Goal: Transaction & Acquisition: Download file/media

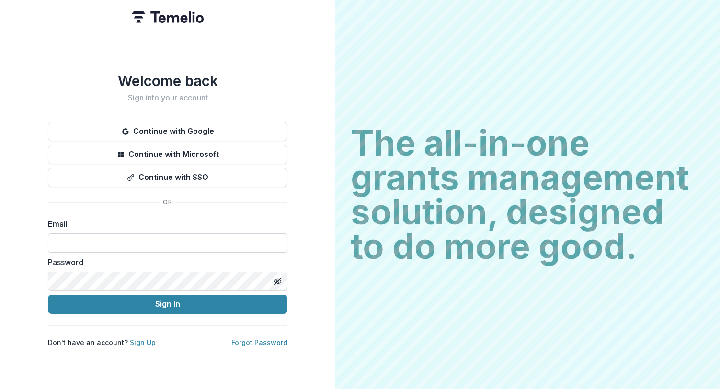
click at [158, 239] on input at bounding box center [167, 243] width 239 height 19
type input "**********"
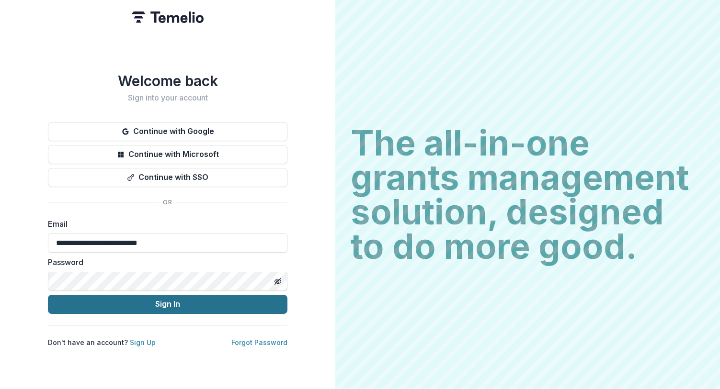
click at [165, 303] on button "Sign In" at bounding box center [167, 304] width 239 height 19
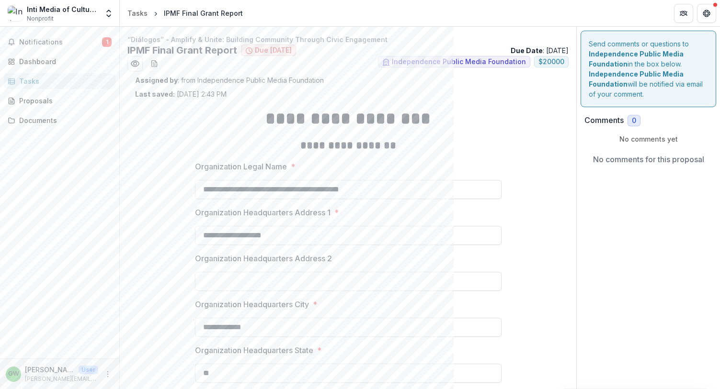
click at [680, 349] on div "Send comments or questions to Independence Public Media Foundation in the box b…" at bounding box center [647, 334] width 143 height 614
click at [680, 378] on div "Send comments or questions to Independence Public Media Foundation in the box b…" at bounding box center [647, 334] width 143 height 614
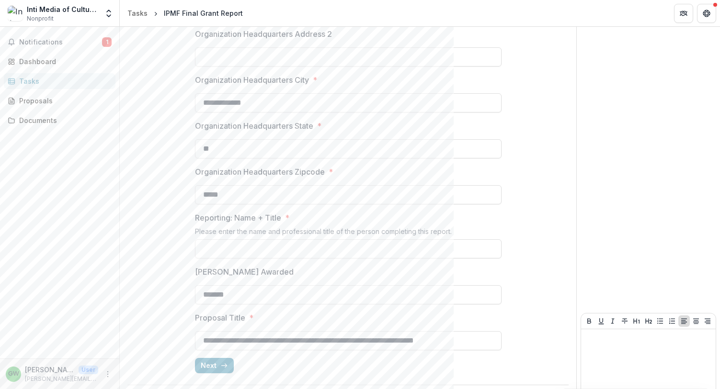
scroll to position [251, 0]
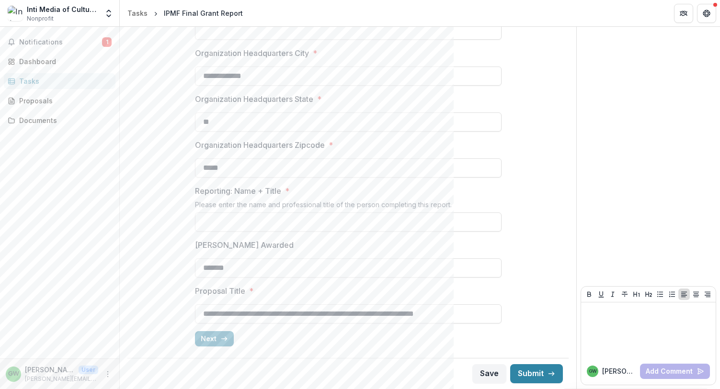
click at [213, 338] on button "Next" at bounding box center [214, 338] width 39 height 15
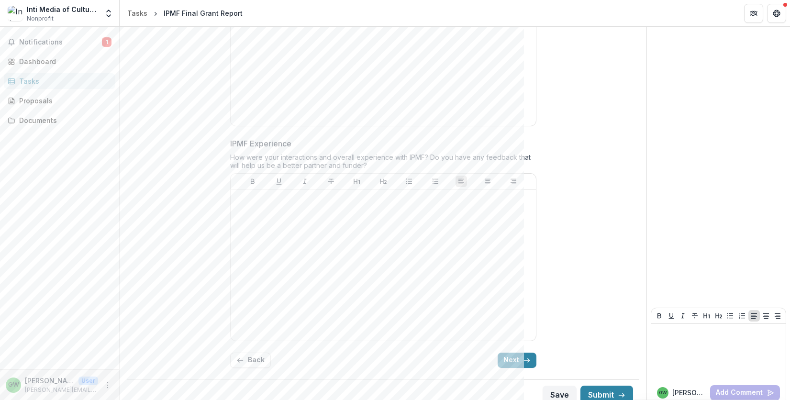
scroll to position [1681, 0]
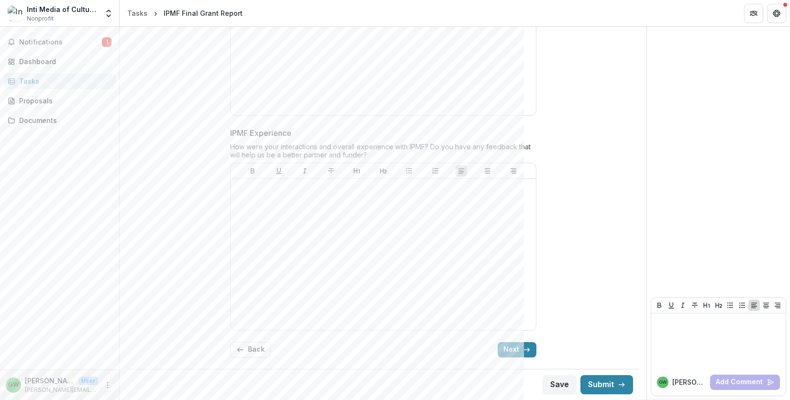
drag, startPoint x: 522, startPoint y: 350, endPoint x: 611, endPoint y: 331, distance: 91.1
click at [523, 350] on icon "button" at bounding box center [527, 350] width 8 height 8
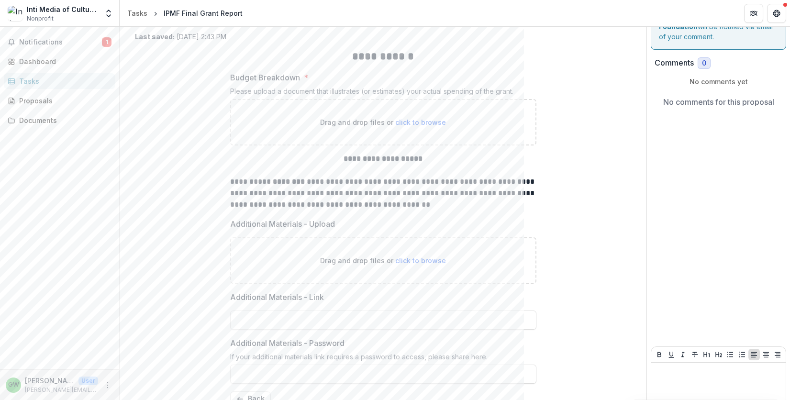
scroll to position [0, 0]
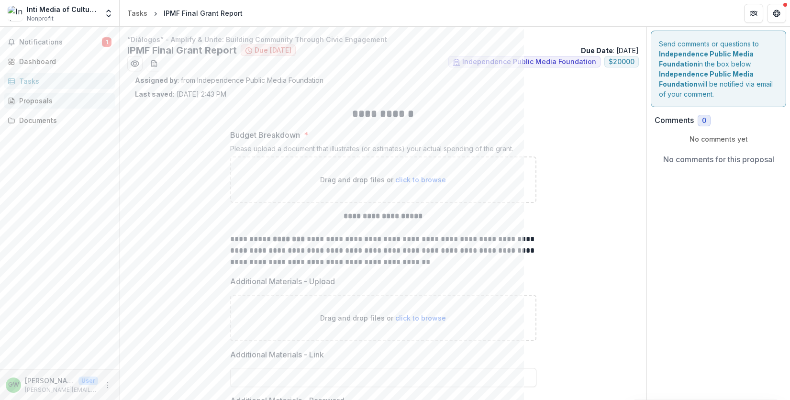
click at [42, 101] on div "Proposals" at bounding box center [63, 101] width 89 height 10
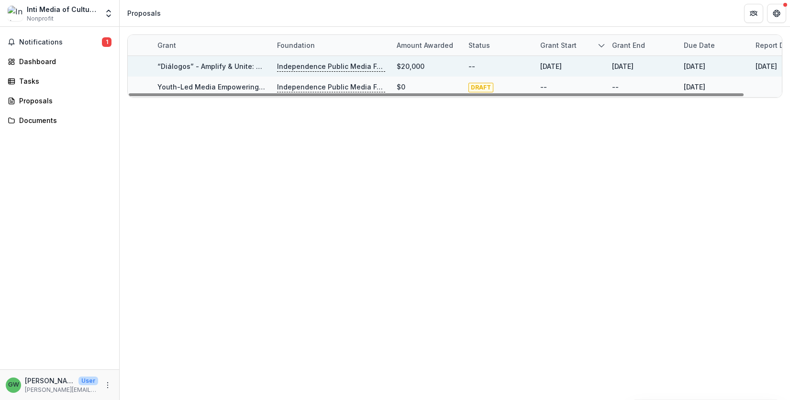
click at [345, 64] on p "Independence Public Media Foundation" at bounding box center [331, 66] width 108 height 11
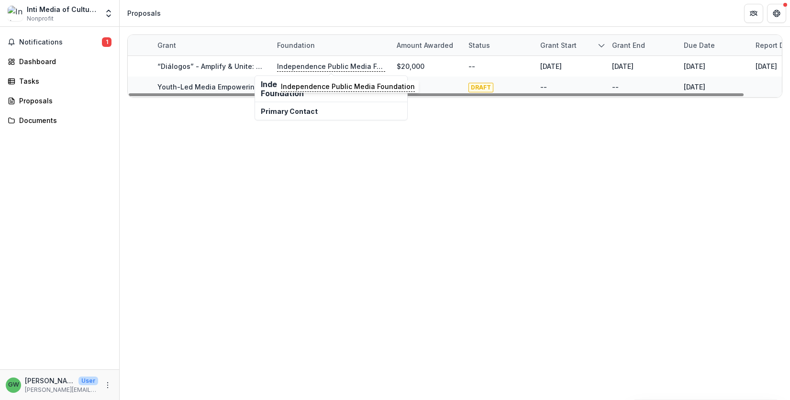
click at [306, 89] on h2 "Independence Public Media Foundation" at bounding box center [331, 89] width 141 height 18
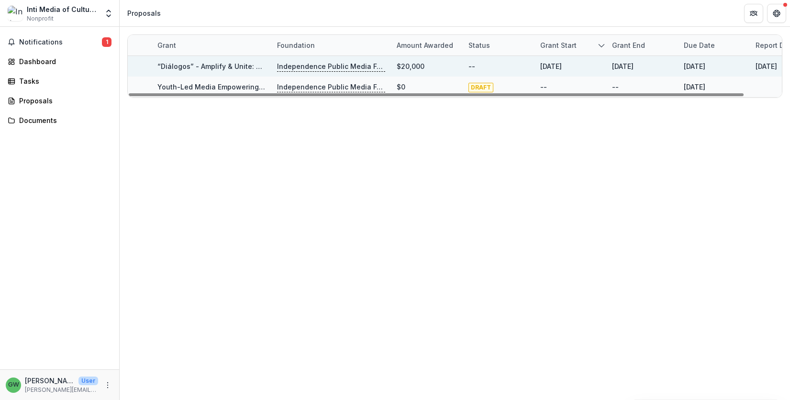
click at [368, 67] on p "Independence Public Media Foundation" at bounding box center [331, 66] width 108 height 11
click at [174, 64] on link "“Diálogos” - Amplify & Unite: Building Community Through Civic Engagement" at bounding box center [286, 66] width 258 height 8
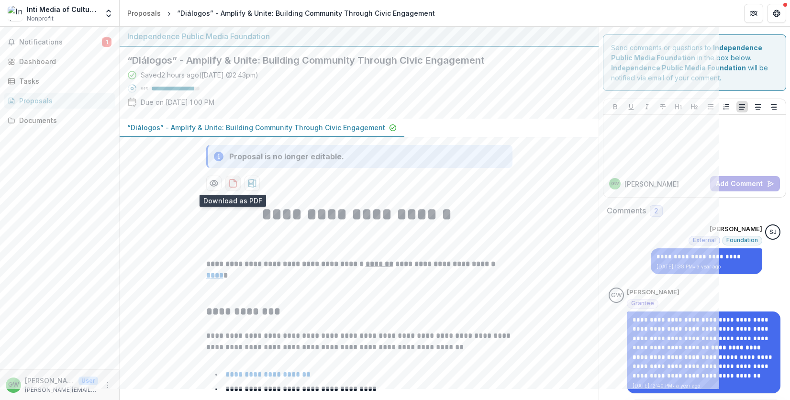
click at [232, 186] on icon "download-proposal" at bounding box center [233, 184] width 10 height 10
